Goal: Task Accomplishment & Management: Manage account settings

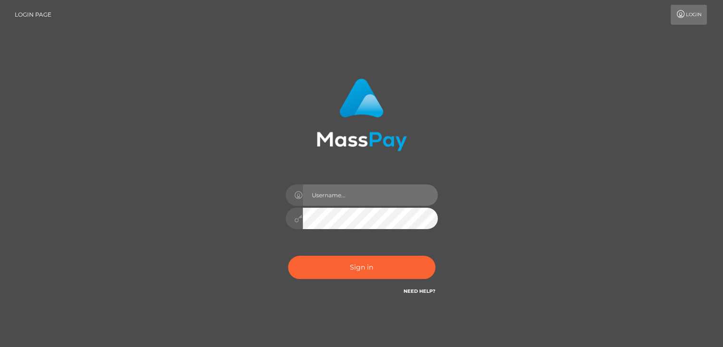
click at [361, 194] on input "text" at bounding box center [370, 194] width 135 height 21
type input "[EMAIL_ADDRESS][DOMAIN_NAME]"
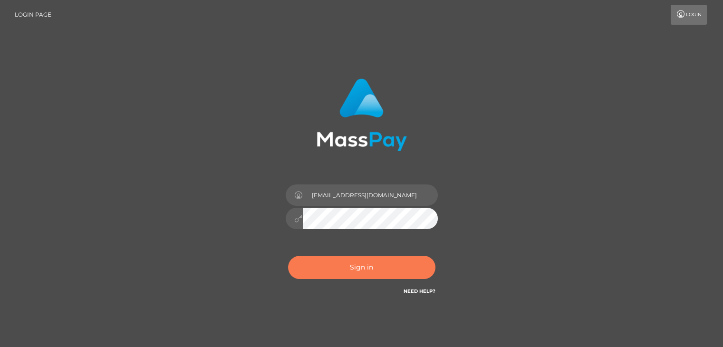
click at [388, 269] on button "Sign in" at bounding box center [361, 267] width 147 height 23
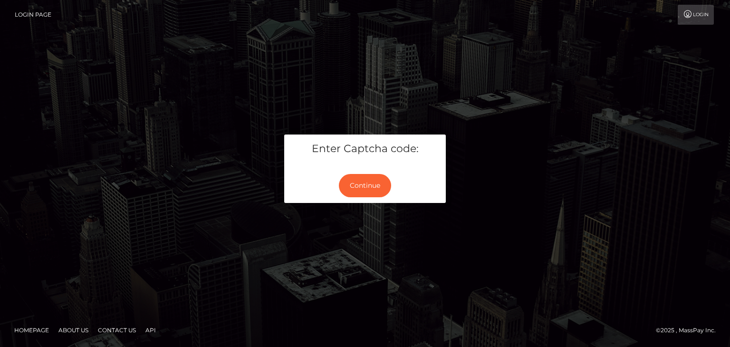
click at [360, 153] on h5 "Enter Captcha code:" at bounding box center [364, 149] width 147 height 15
click at [357, 158] on div "Enter Captcha code:" at bounding box center [365, 151] width 162 height 34
click at [359, 194] on button "Continue" at bounding box center [365, 185] width 52 height 23
click at [362, 187] on button "Continue" at bounding box center [365, 185] width 52 height 23
